Goal: Information Seeking & Learning: Learn about a topic

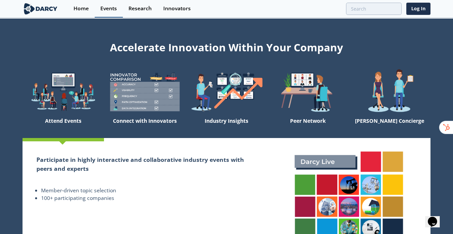
click at [105, 11] on div "Events" at bounding box center [108, 8] width 17 height 5
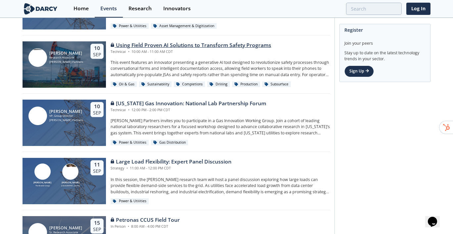
scroll to position [566, 0]
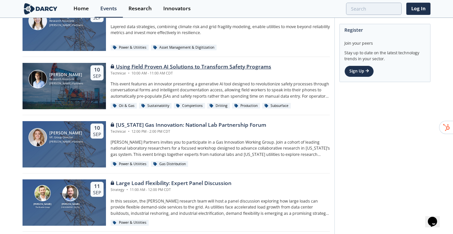
click at [141, 65] on div "Using Field Proven AI Solutions to Transform Safety Programs" at bounding box center [191, 67] width 161 height 8
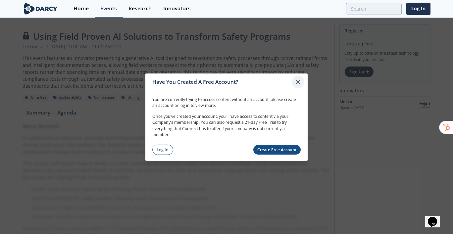
click at [299, 81] on icon at bounding box center [298, 82] width 8 height 8
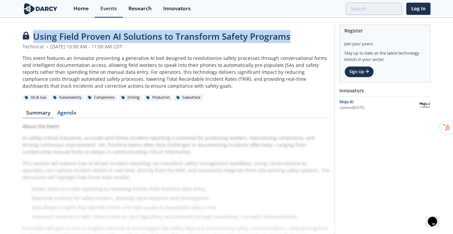
drag, startPoint x: 34, startPoint y: 36, endPoint x: 290, endPoint y: 35, distance: 255.1
click at [290, 35] on span "Using Field Proven AI Solutions to Transform Safety Programs" at bounding box center [161, 36] width 257 height 12
copy span "Using Field Proven AI Solutions to Transform Safety Programs"
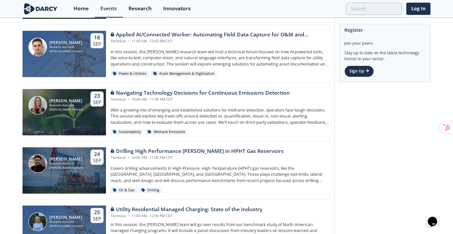
scroll to position [949, 0]
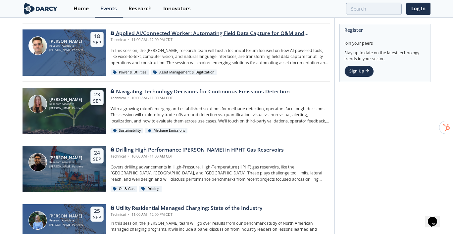
click at [146, 35] on div "Applied AI/Connected Worker: Automating Field Data Capture for O&M and Construc…" at bounding box center [220, 33] width 219 height 8
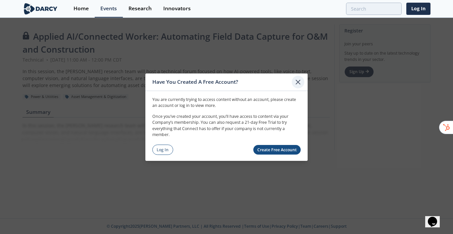
click at [298, 83] on icon at bounding box center [298, 82] width 4 height 4
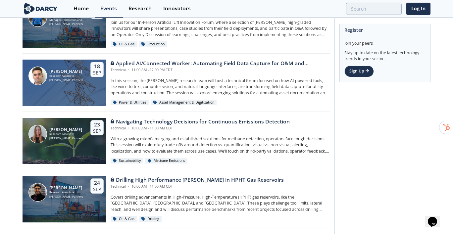
scroll to position [918, 0]
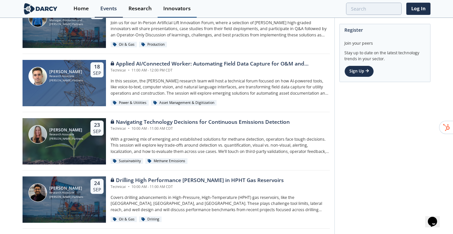
click at [176, 6] on div "Innovators" at bounding box center [176, 8] width 27 height 5
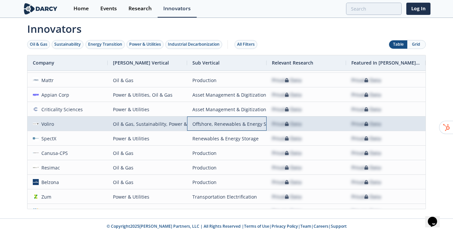
click at [224, 124] on div "Offshore, Renewables & Energy Storage, Methane Emissions, Flaring" at bounding box center [226, 124] width 69 height 14
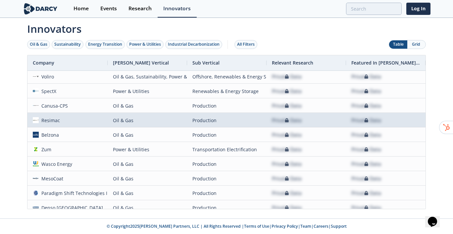
click at [169, 125] on div "Oil & Gas" at bounding box center [147, 120] width 69 height 14
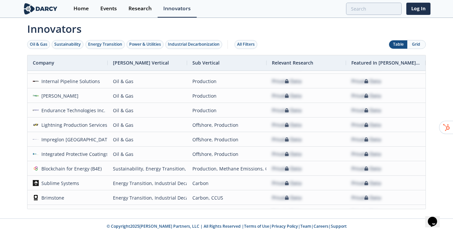
click at [415, 41] on button "Grid" at bounding box center [416, 44] width 18 height 8
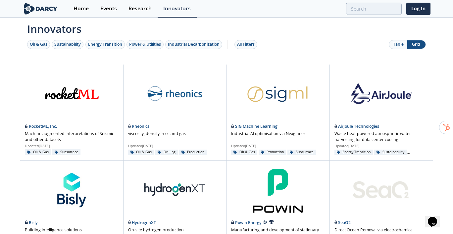
click at [398, 43] on button "Table" at bounding box center [398, 44] width 18 height 8
